Goal: Check status: Check status

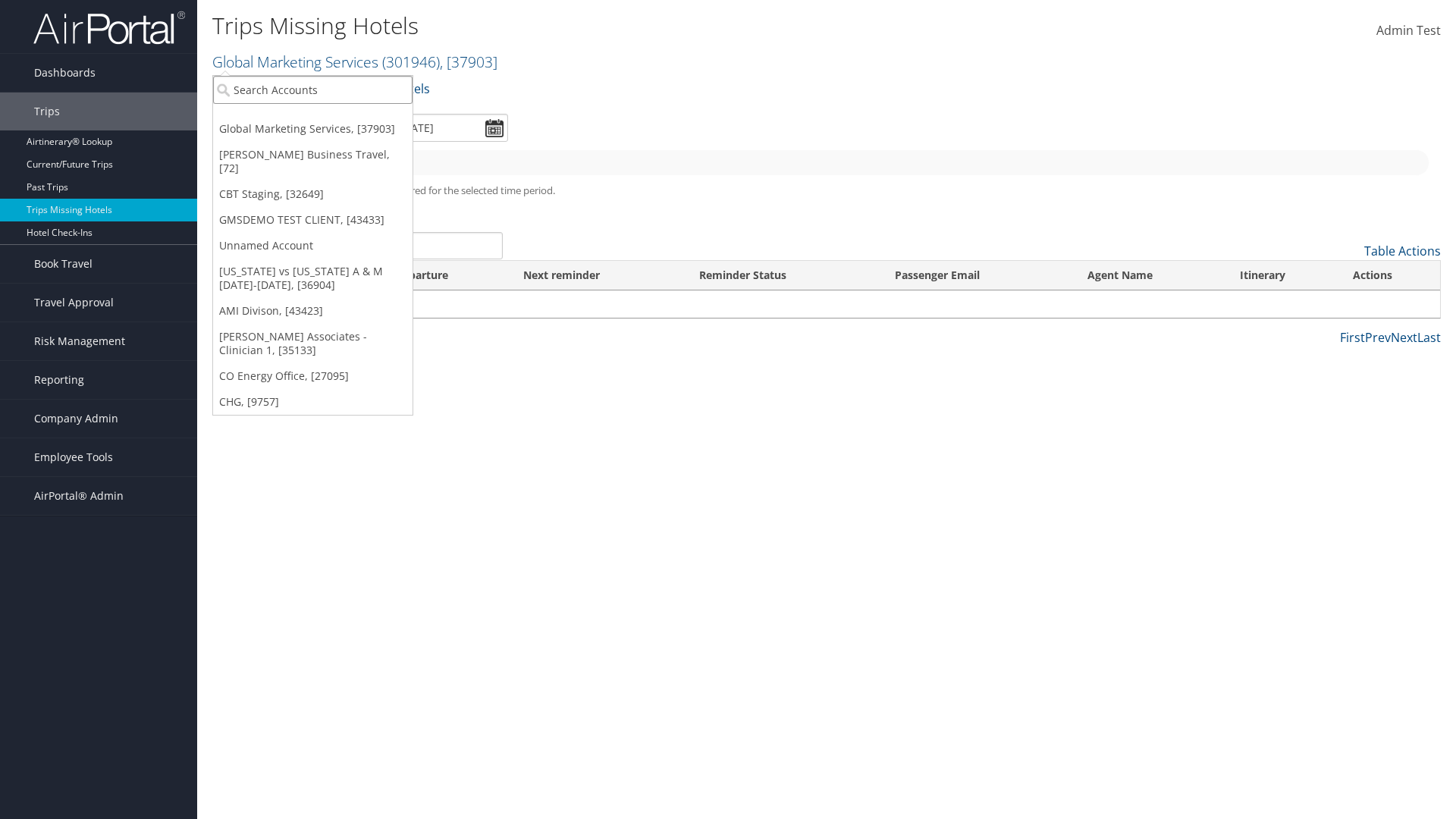
click at [313, 90] on input "search" at bounding box center [313, 90] width 199 height 28
type input "[PERSON_NAME] Business Travel"
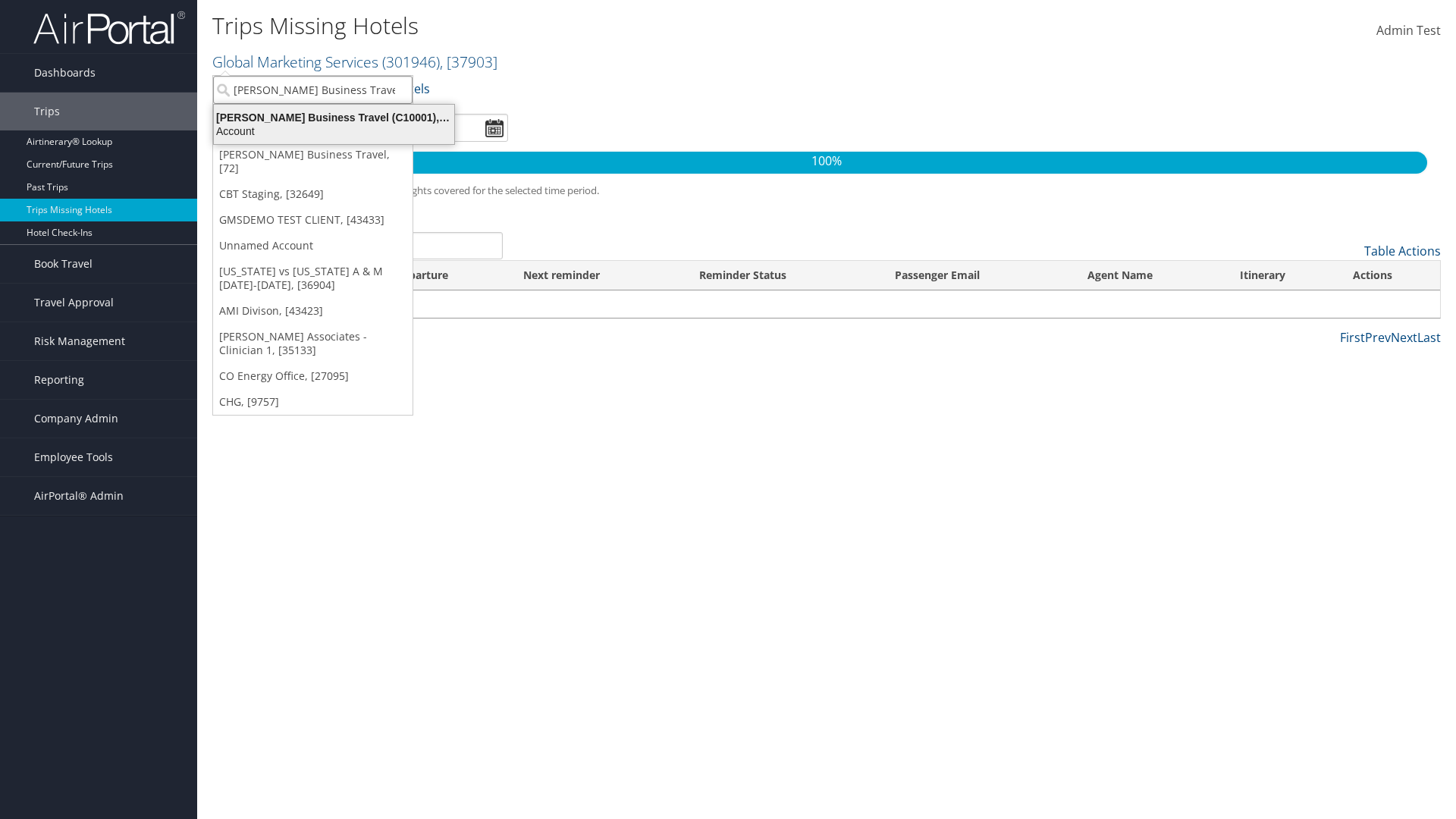
click at [334, 131] on div "Account" at bounding box center [334, 131] width 259 height 13
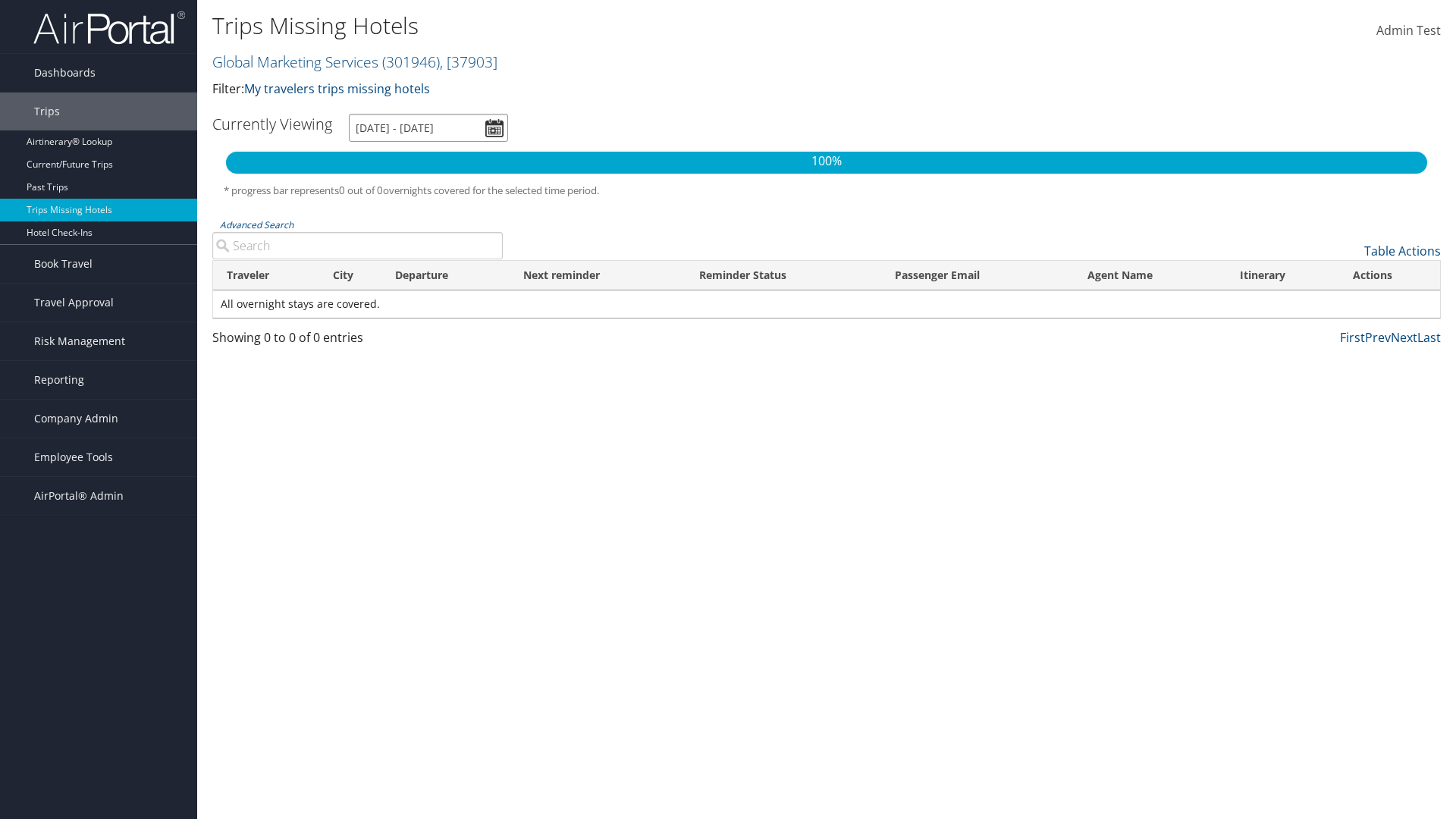
click at [429, 128] on input "[DATE] - [DATE]" at bounding box center [429, 128] width 159 height 28
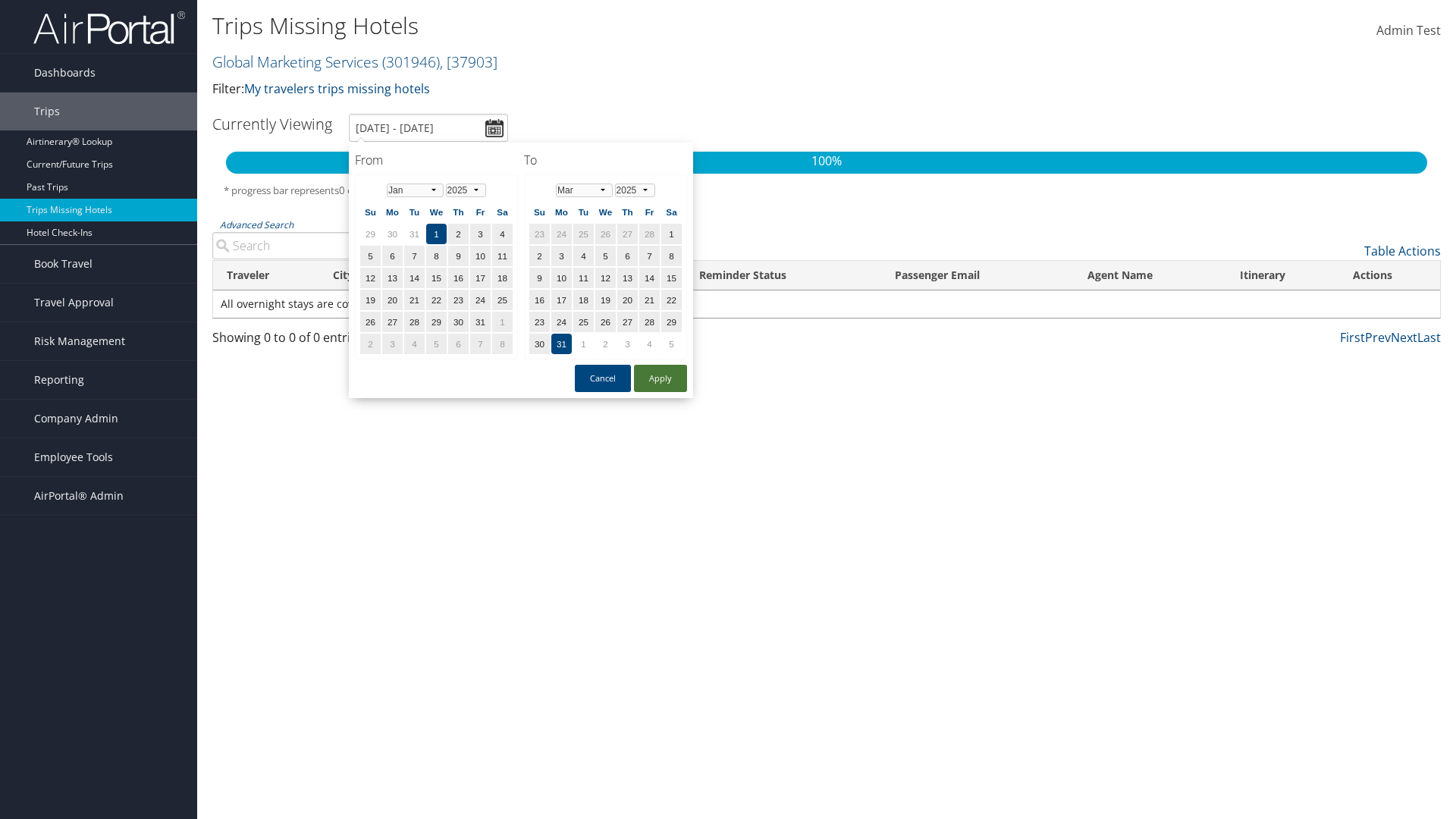
click at [660, 378] on button "Apply" at bounding box center [660, 378] width 53 height 27
type input "[DATE] - [DATE]"
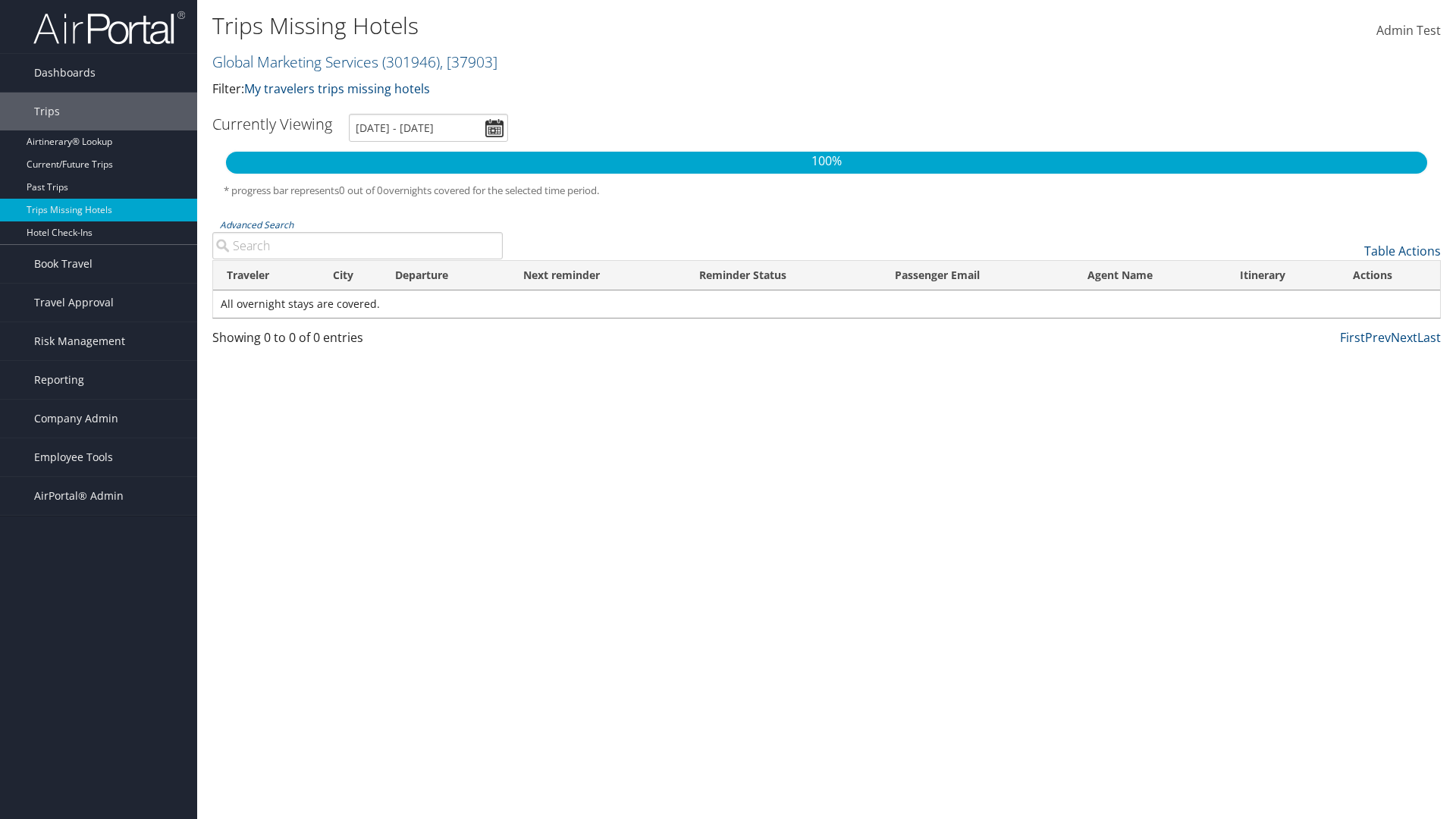
click at [358, 246] on input "Advanced Search" at bounding box center [358, 246] width 290 height 27
type input "All"
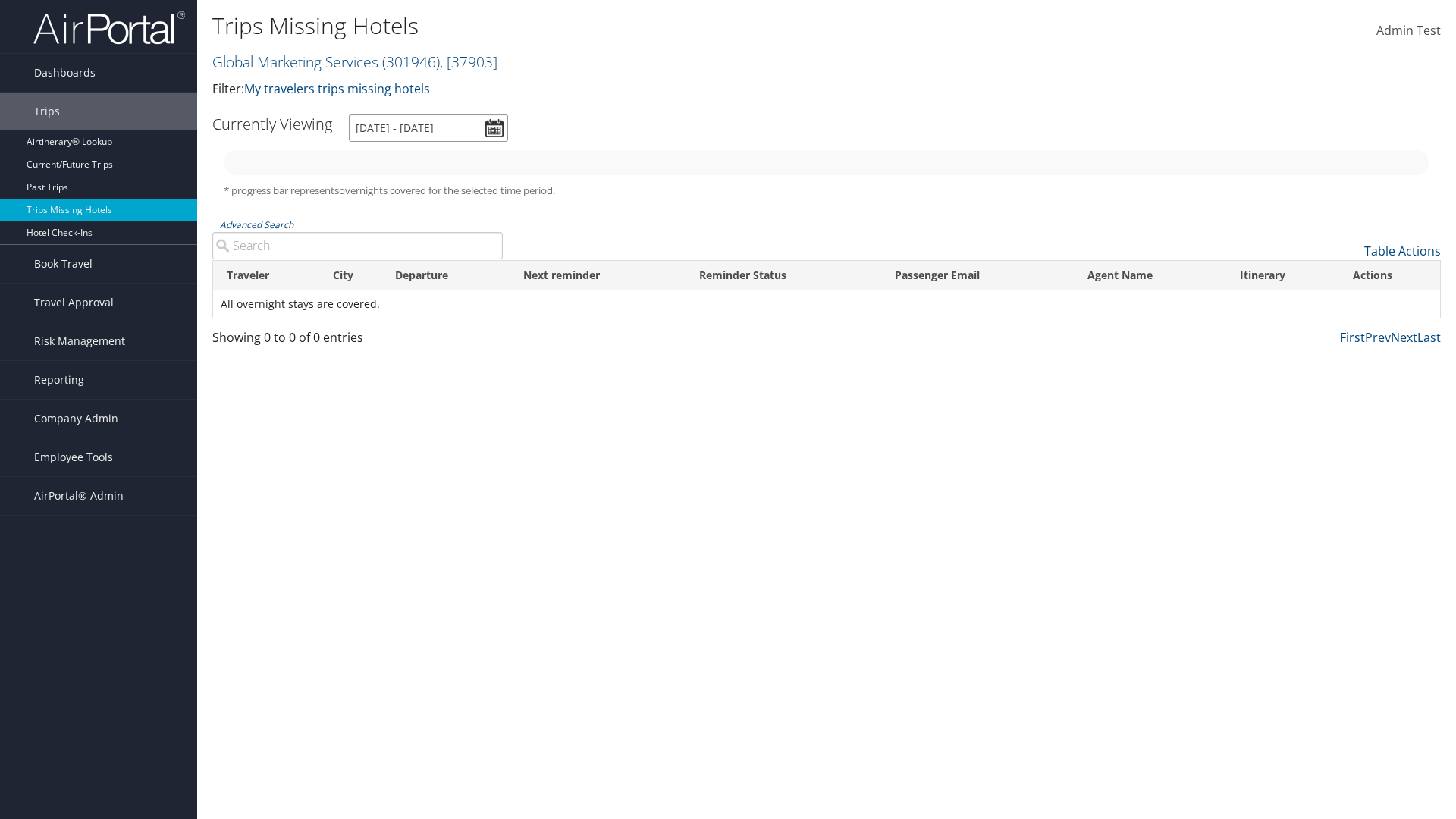
click at [429, 128] on input "[DATE] - [DATE]" at bounding box center [429, 128] width 159 height 28
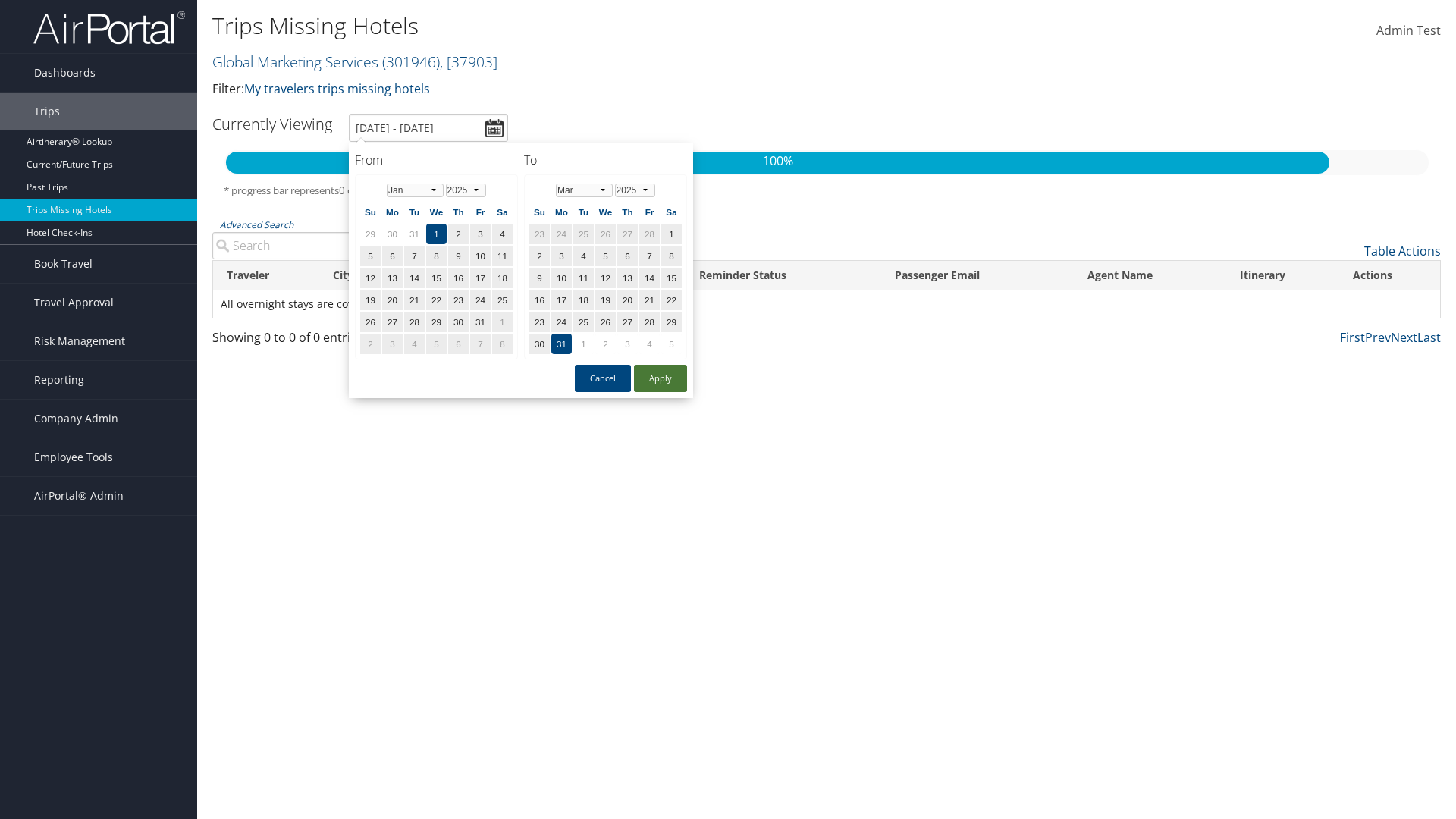
click at [660, 378] on button "Apply" at bounding box center [660, 378] width 53 height 27
type input "[DATE] - [DATE]"
